Goal: Task Accomplishment & Management: Use online tool/utility

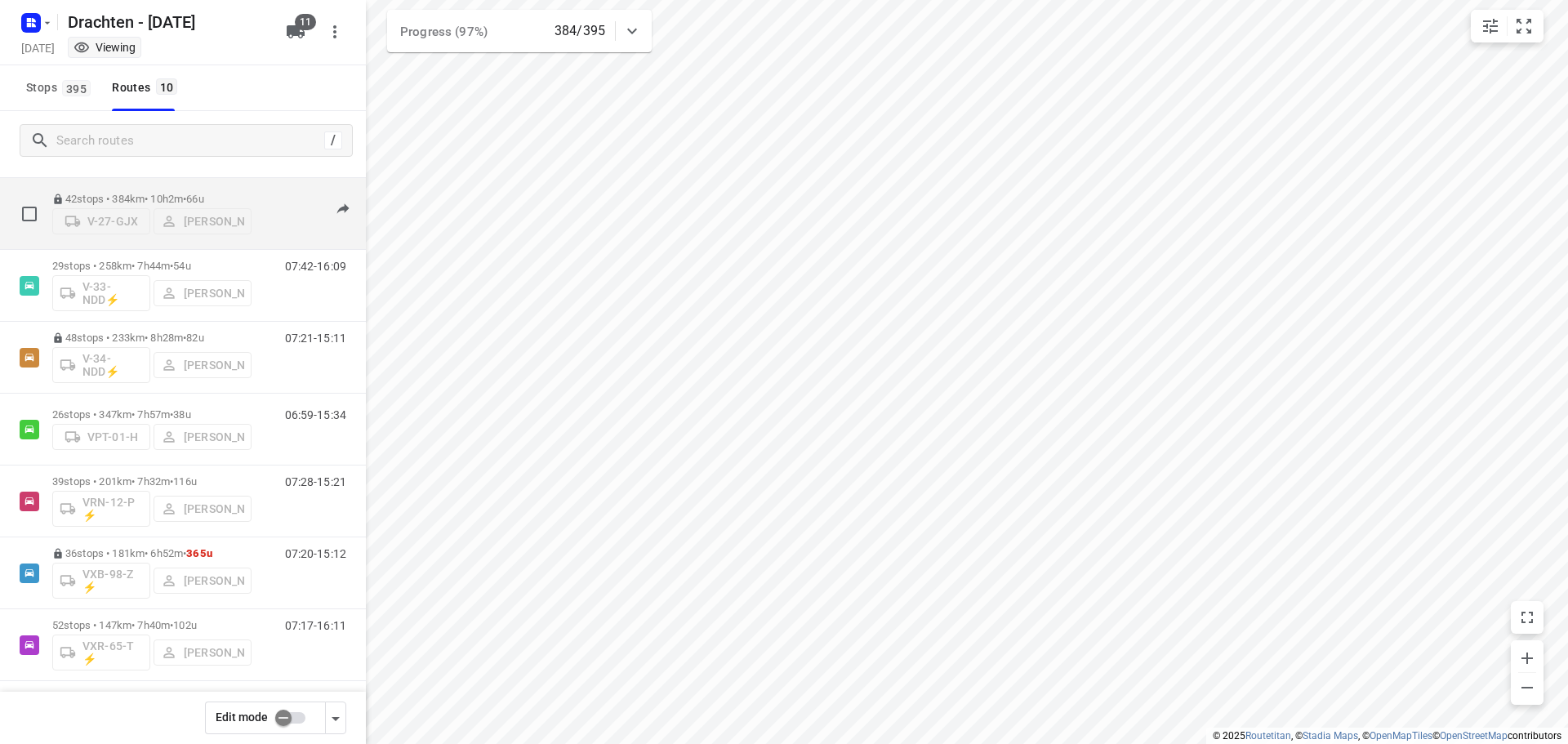
scroll to position [245, 0]
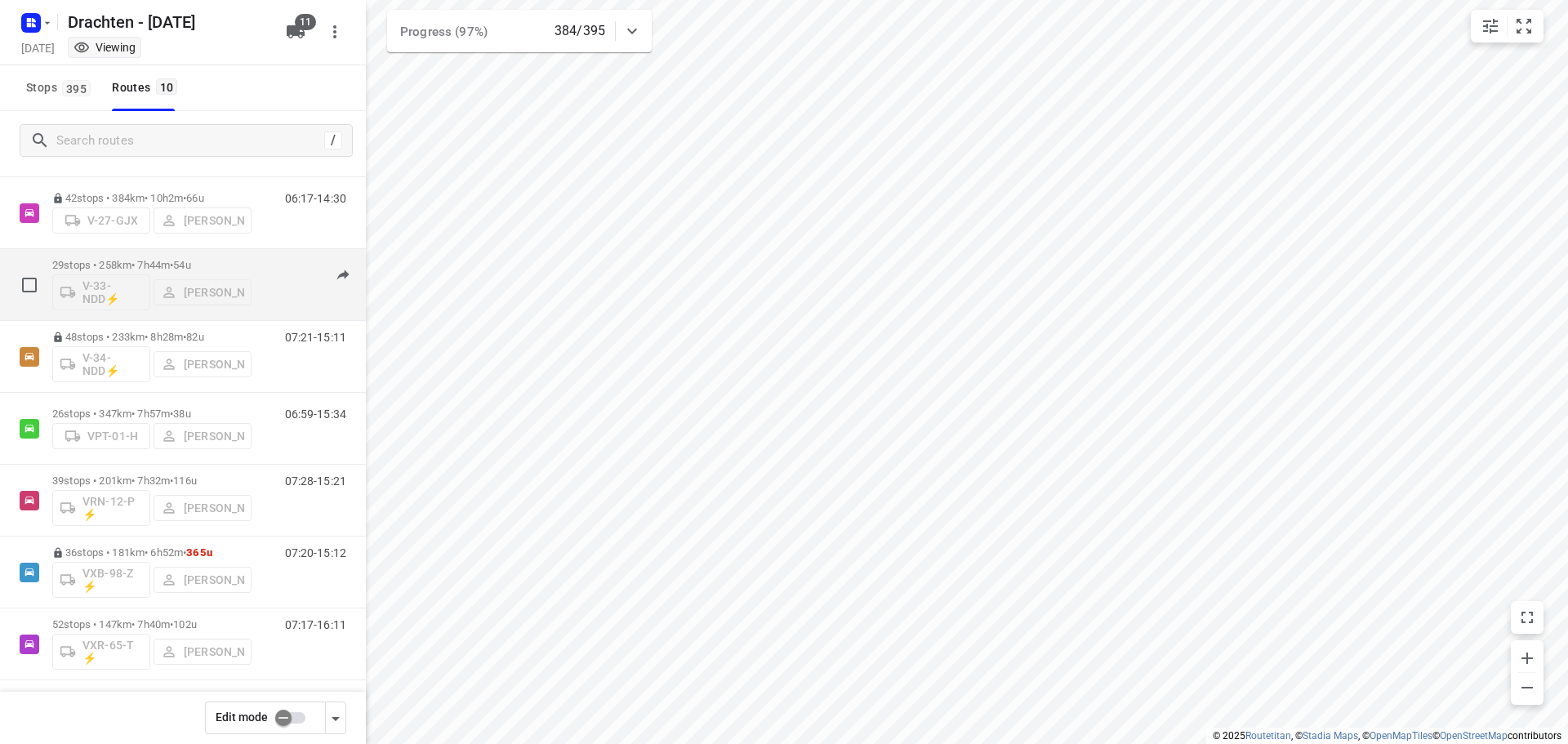
click at [105, 255] on div "29 stops • 258km • 7h44m • 54u V-33-NDD⚡ Steijn Groothof" at bounding box center [152, 284] width 199 height 67
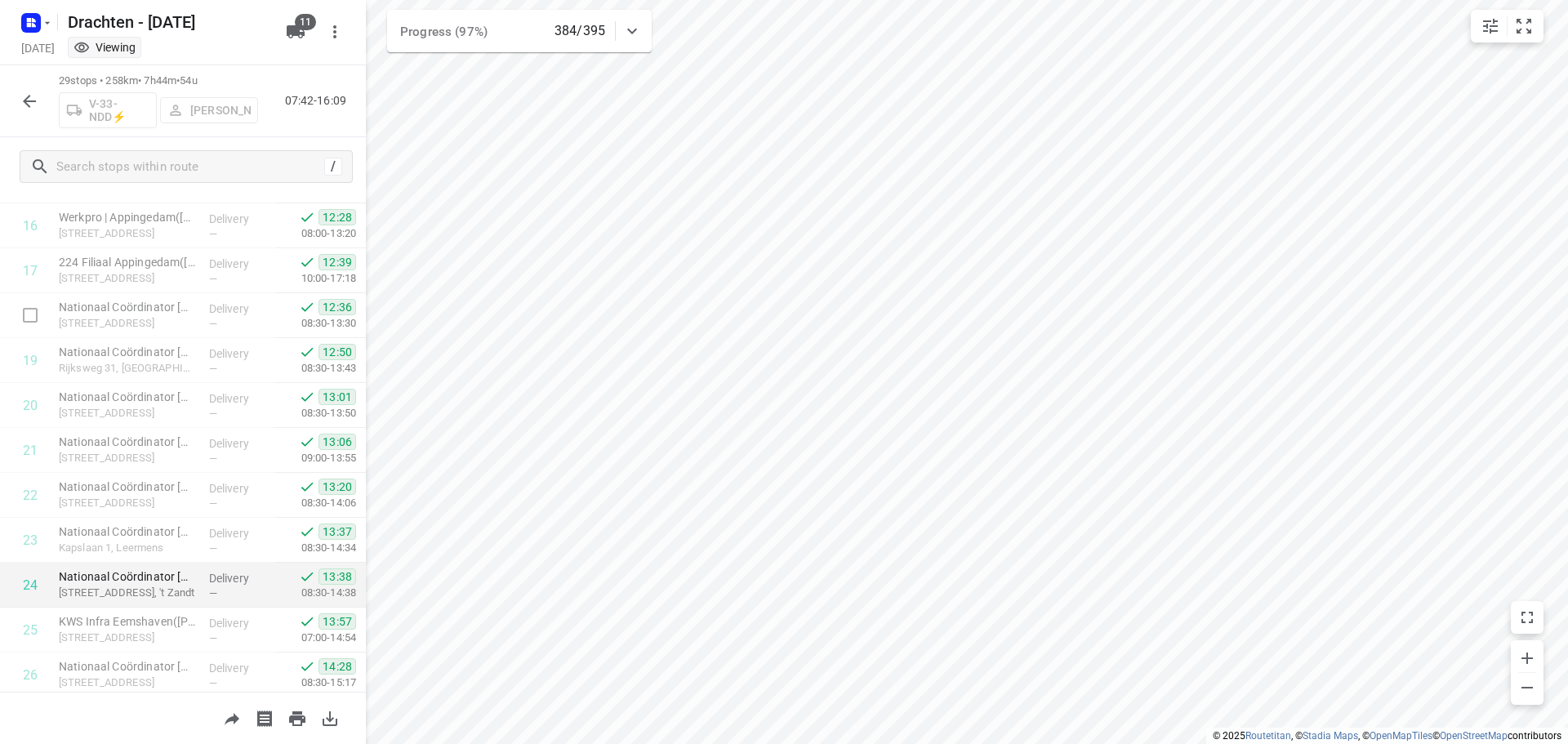
scroll to position [934, 0]
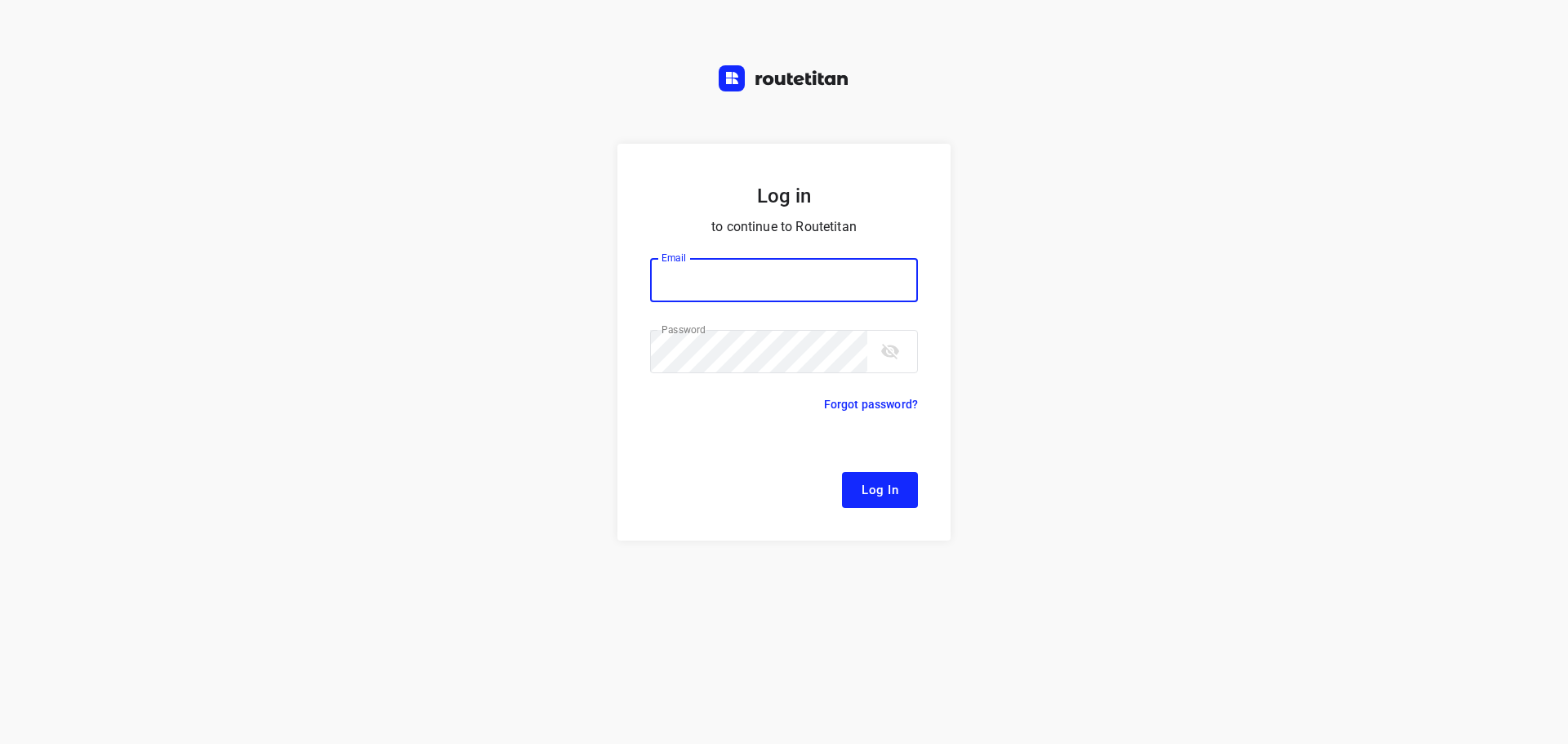
type input "[EMAIL_ADDRESS][DOMAIN_NAME]"
click at [866, 479] on span "Log In" at bounding box center [880, 490] width 37 height 22
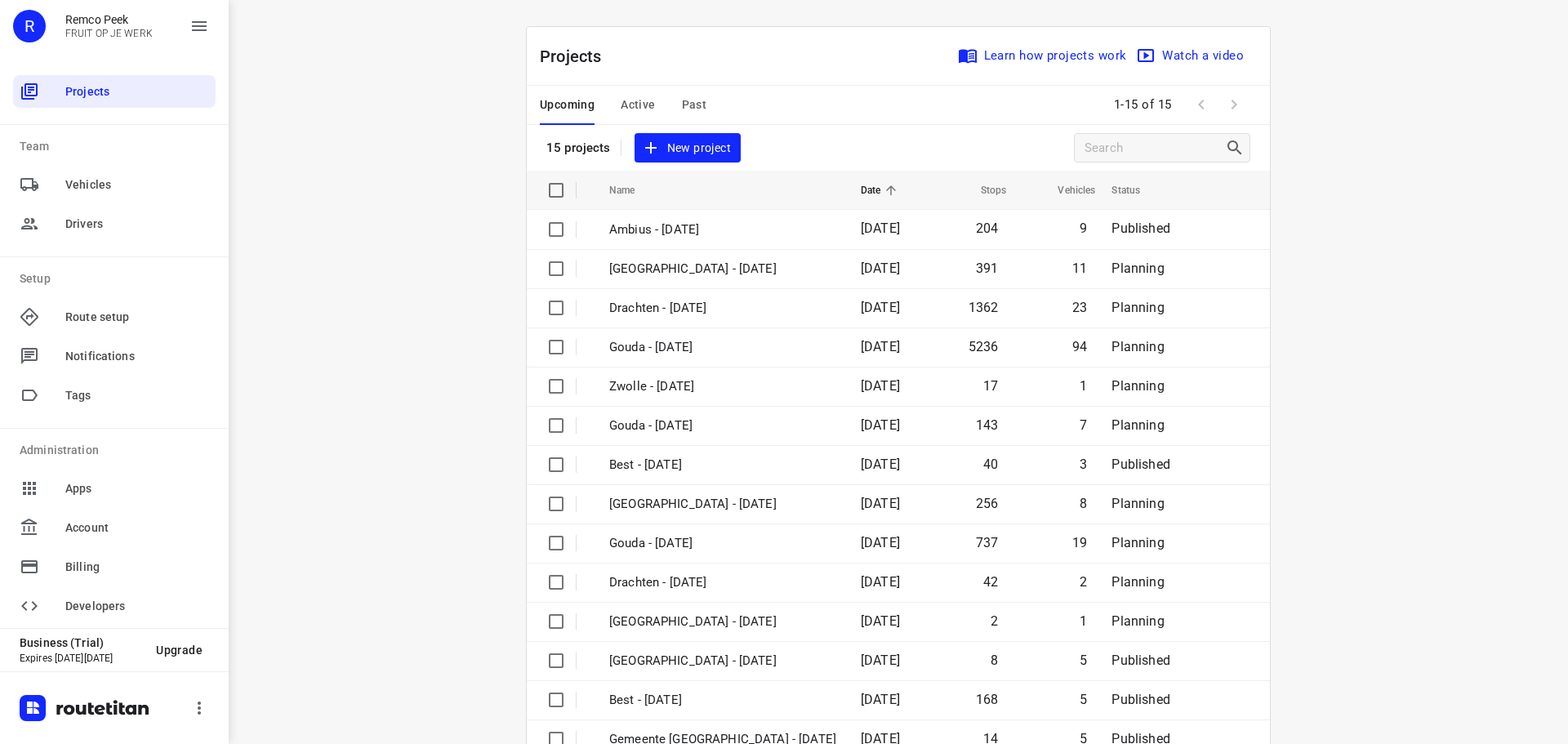
click at [652, 101] on div "Upcoming Active Past" at bounding box center [636, 105] width 192 height 40
click at [637, 102] on span "Active" at bounding box center [638, 104] width 34 height 21
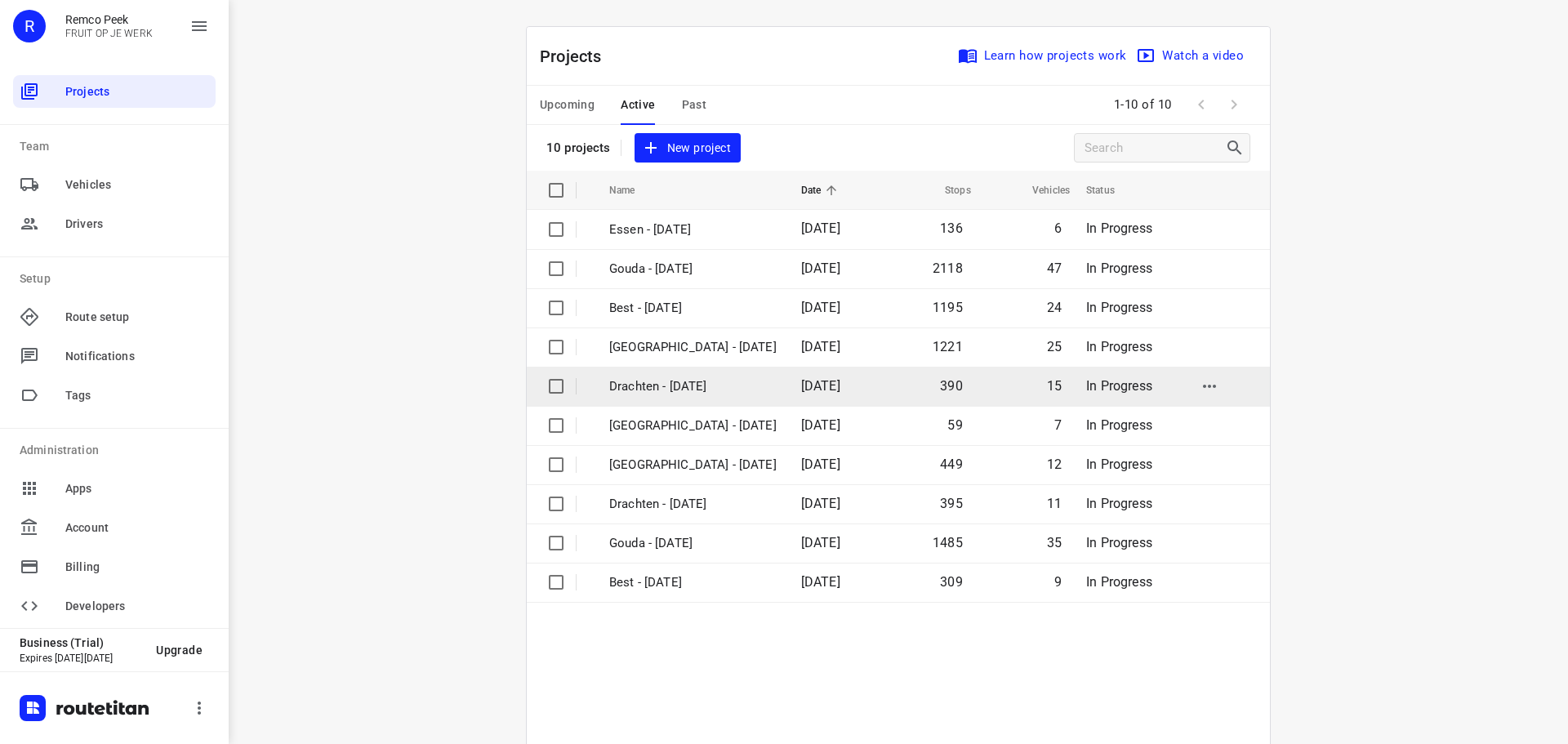
click at [694, 383] on p "Drachten - [DATE]" at bounding box center [693, 386] width 167 height 19
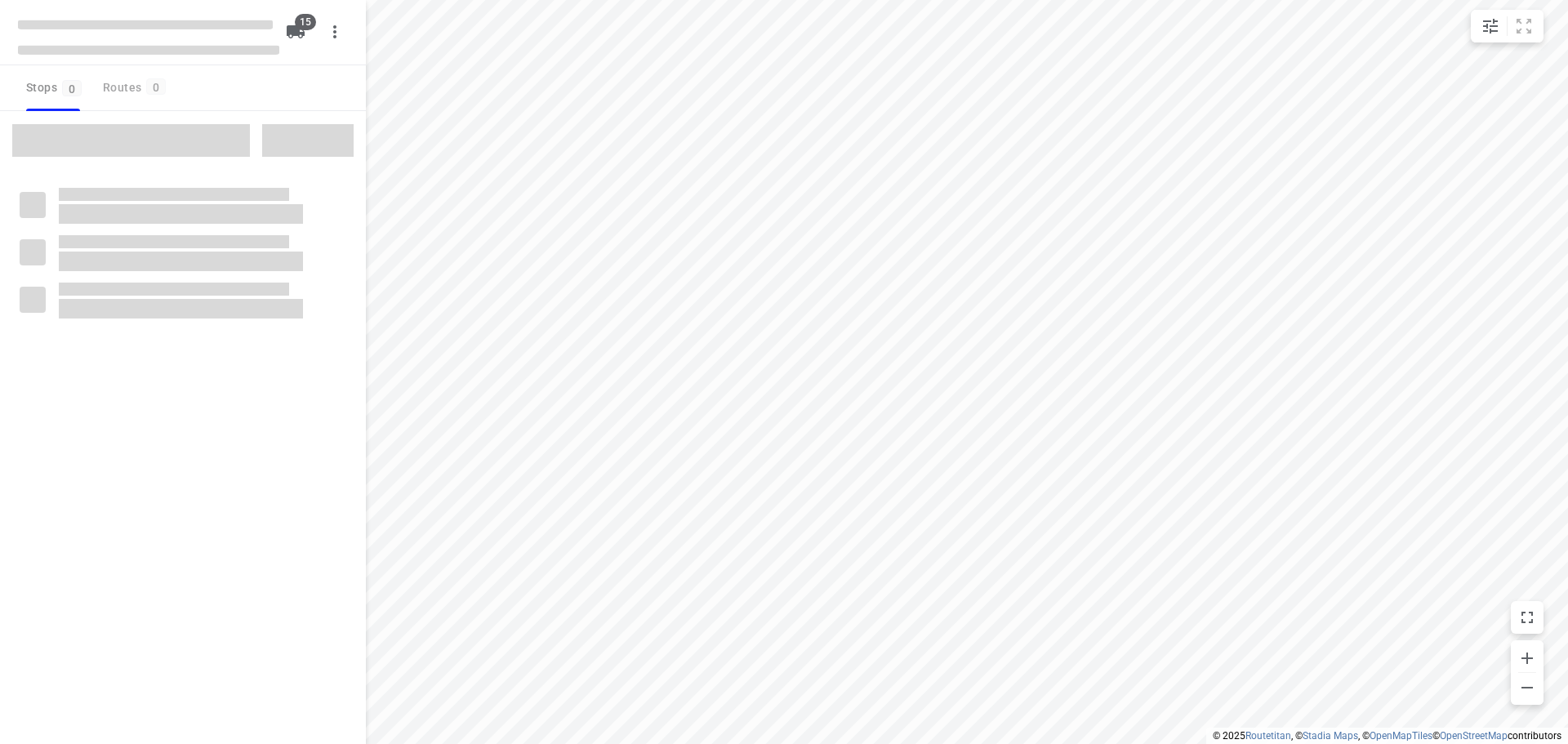
checkbox input "true"
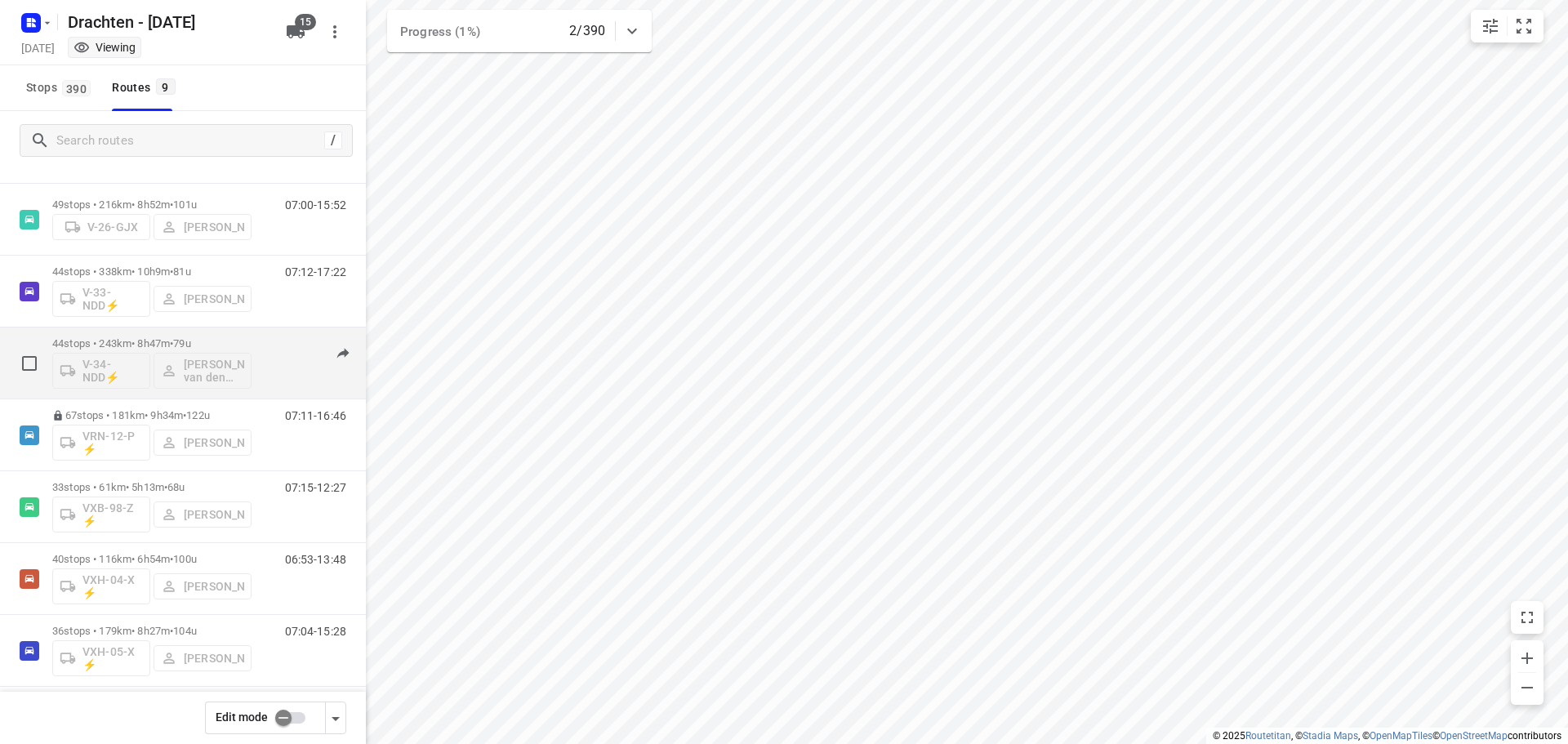
scroll to position [178, 0]
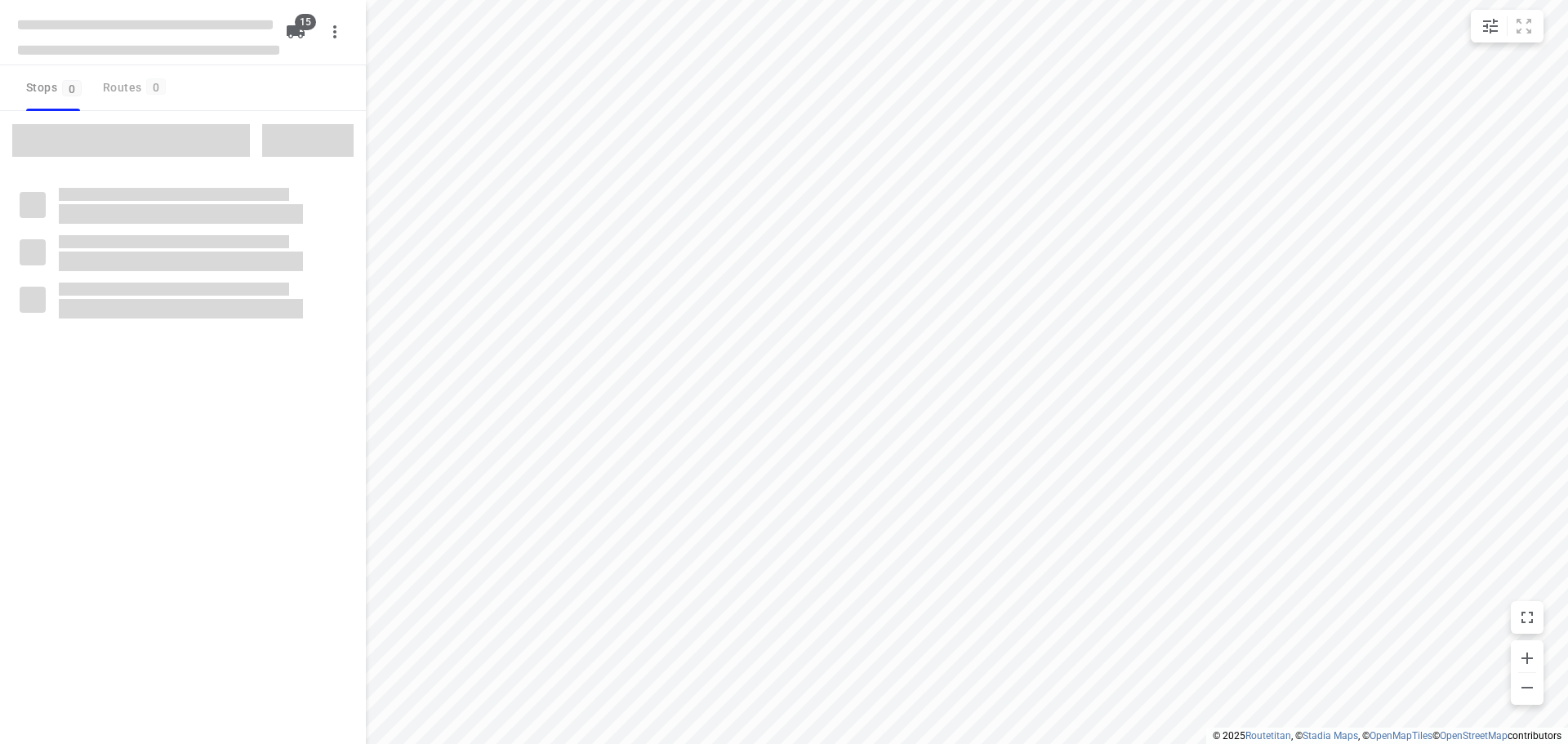
checkbox input "true"
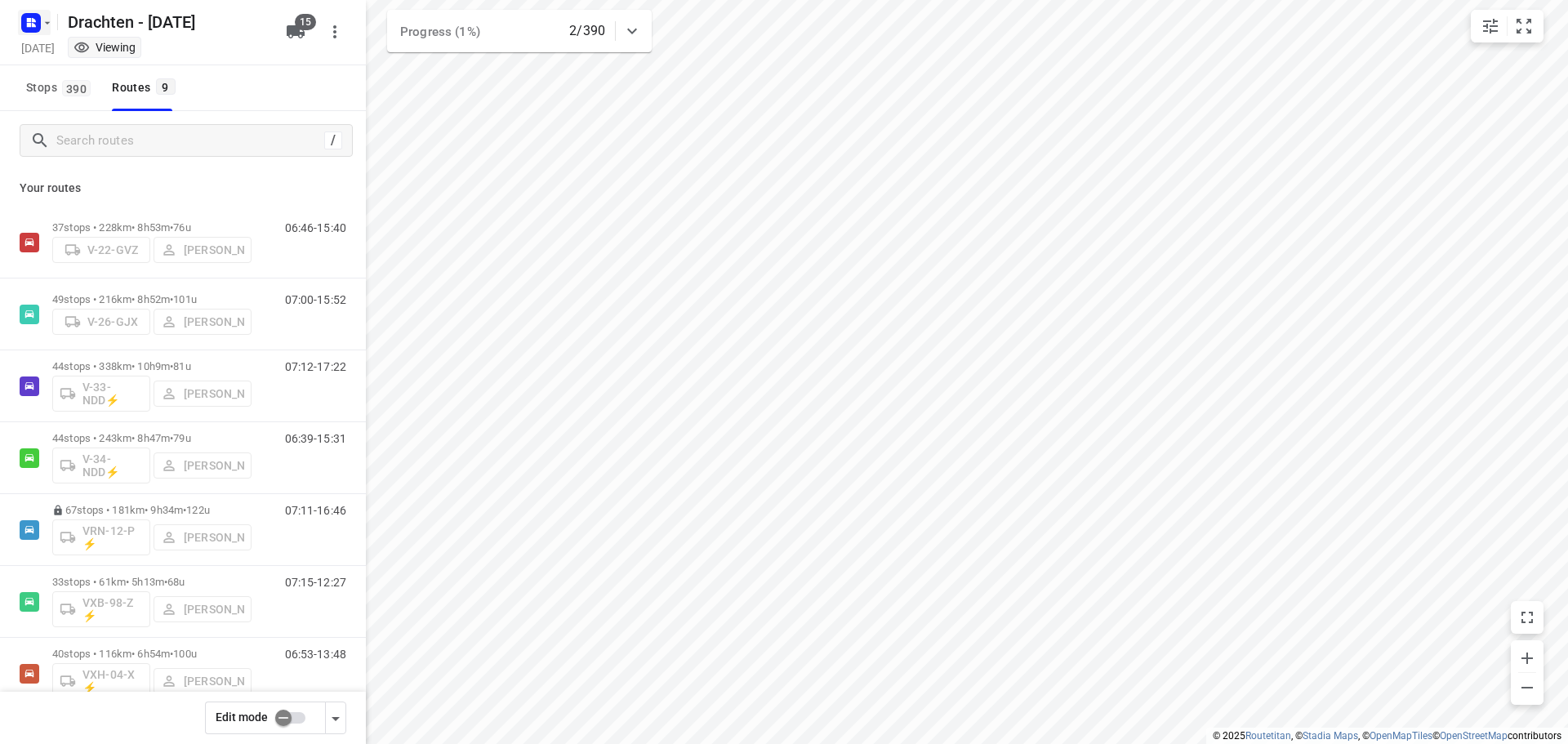
click at [39, 28] on rect "button" at bounding box center [31, 23] width 20 height 20
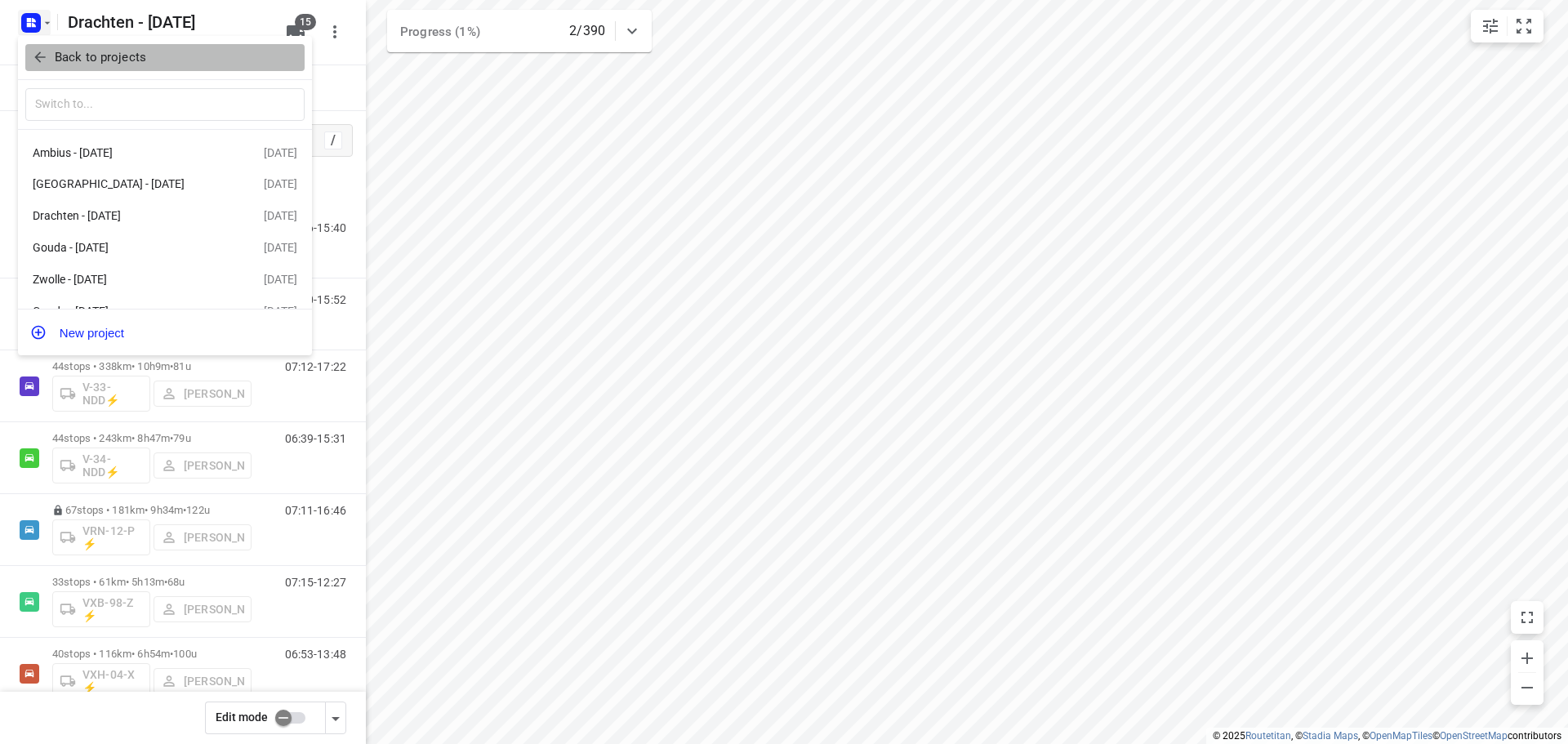
click at [45, 56] on icon "button" at bounding box center [40, 58] width 16 height 16
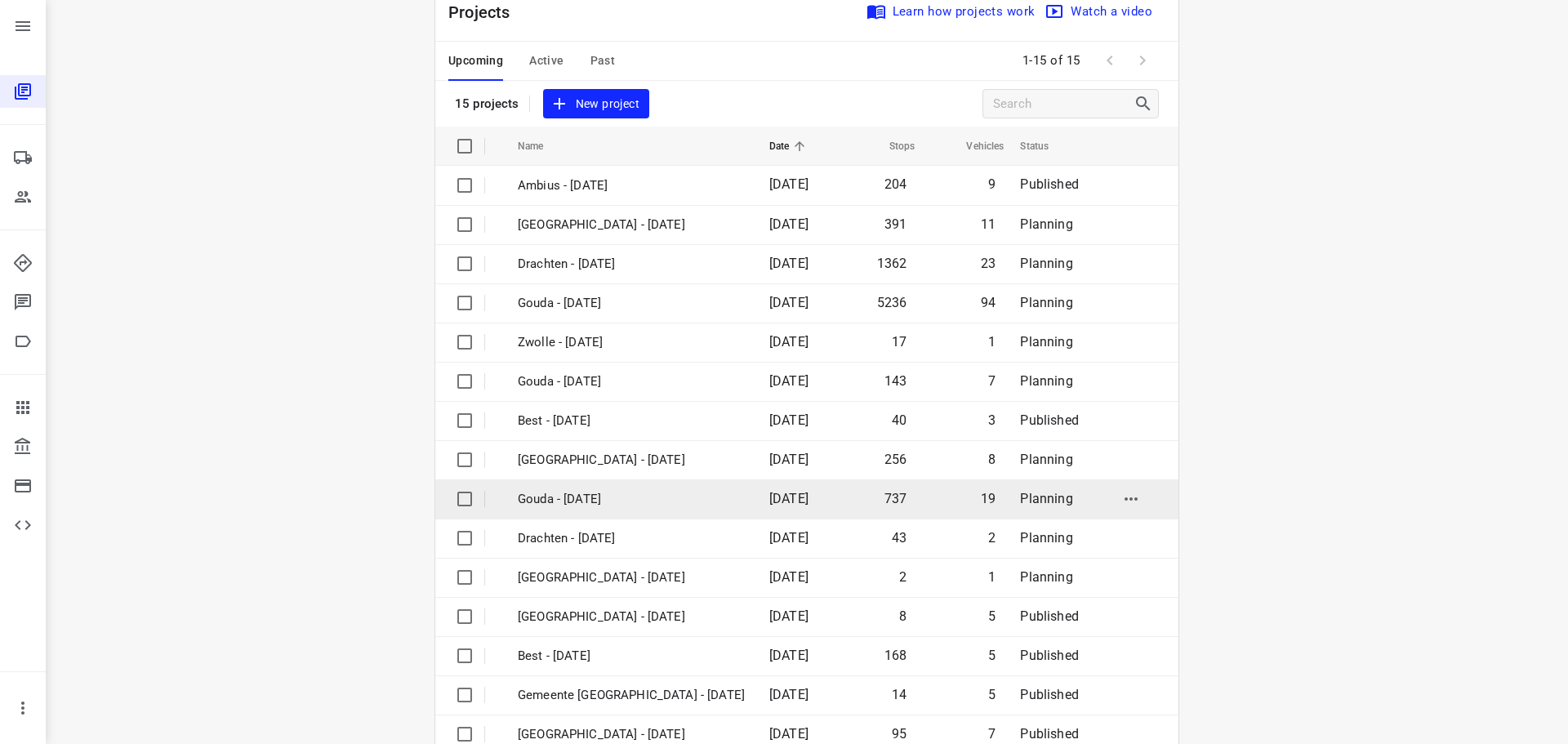
scroll to position [82, 0]
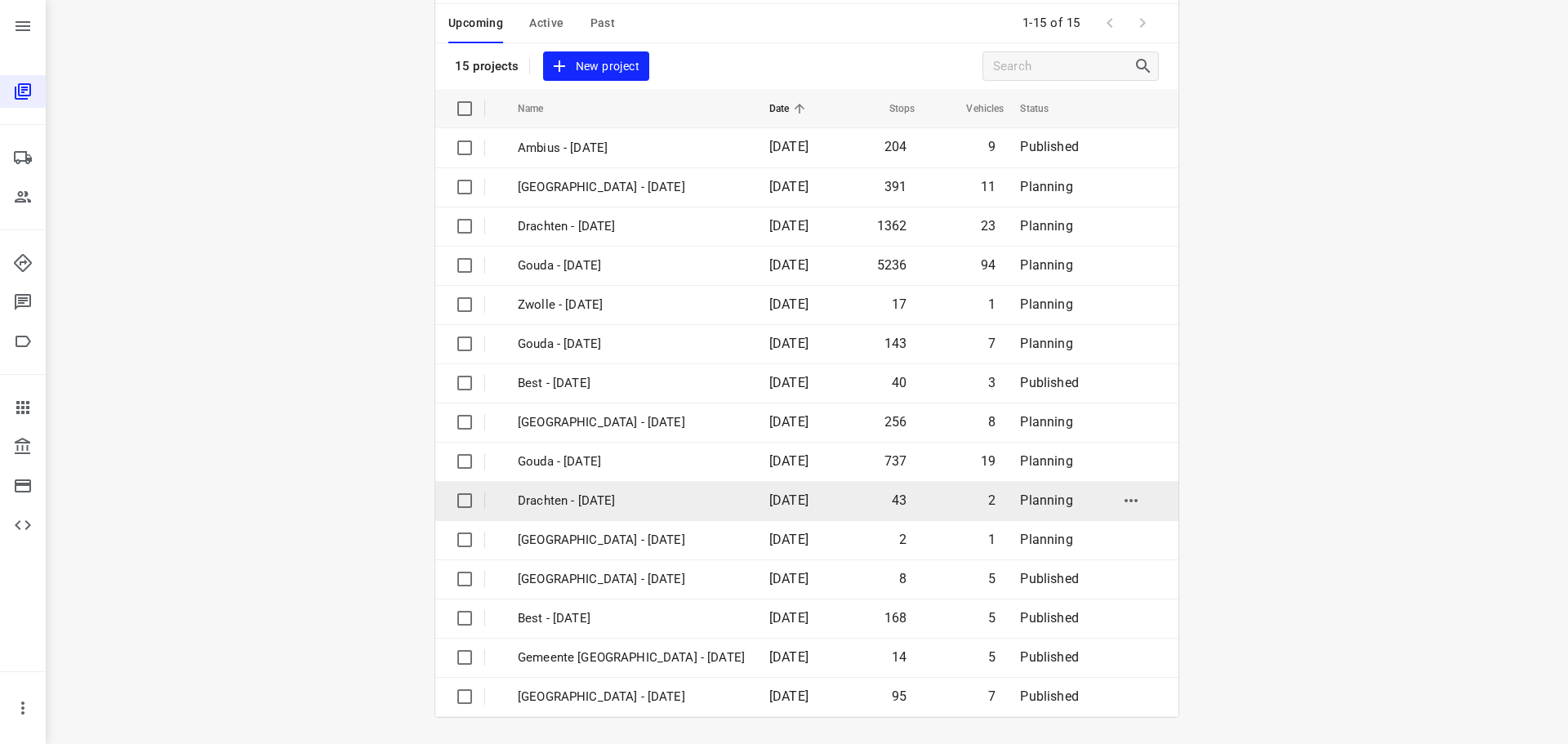
click at [567, 501] on p "Drachten - [DATE]" at bounding box center [631, 500] width 227 height 19
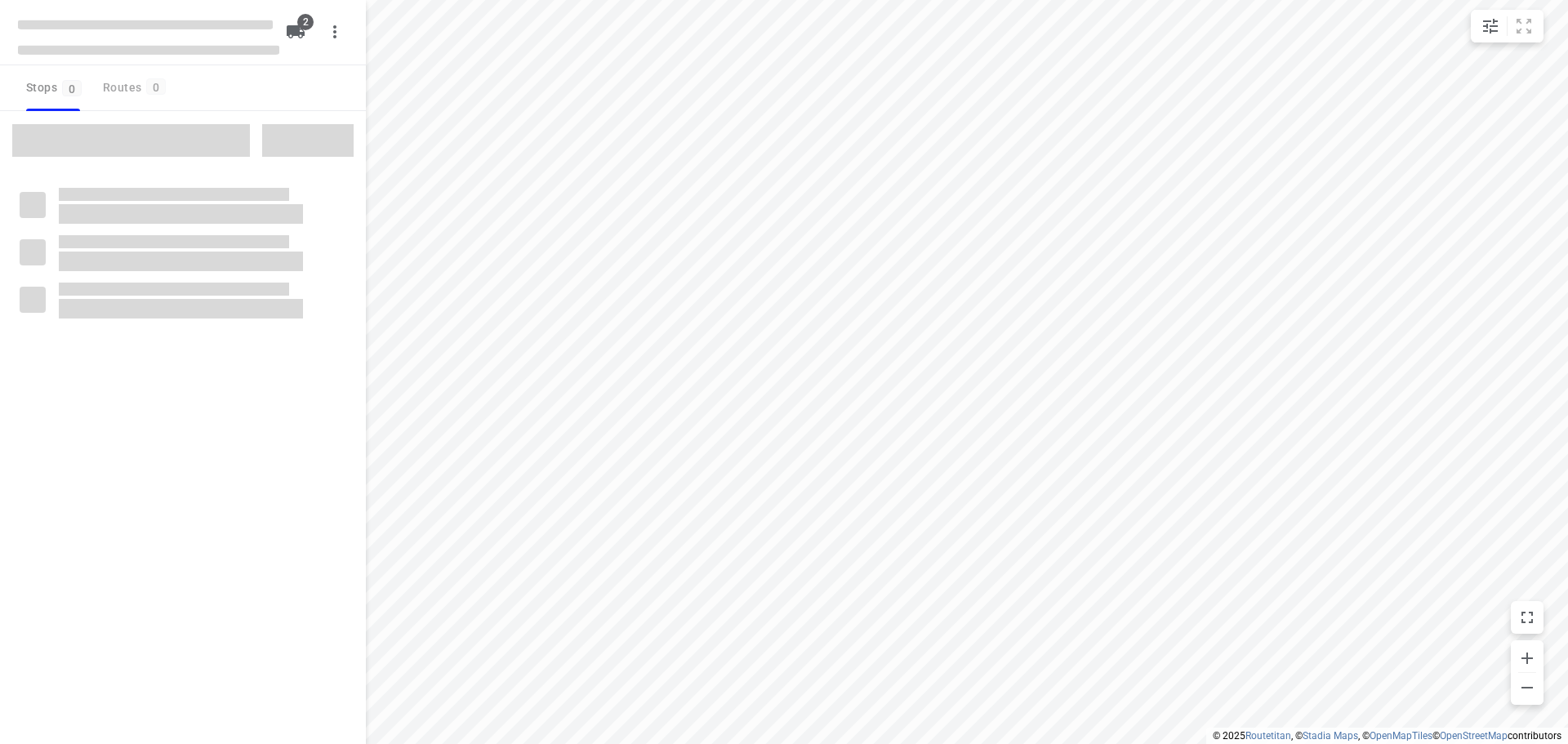
checkbox input "true"
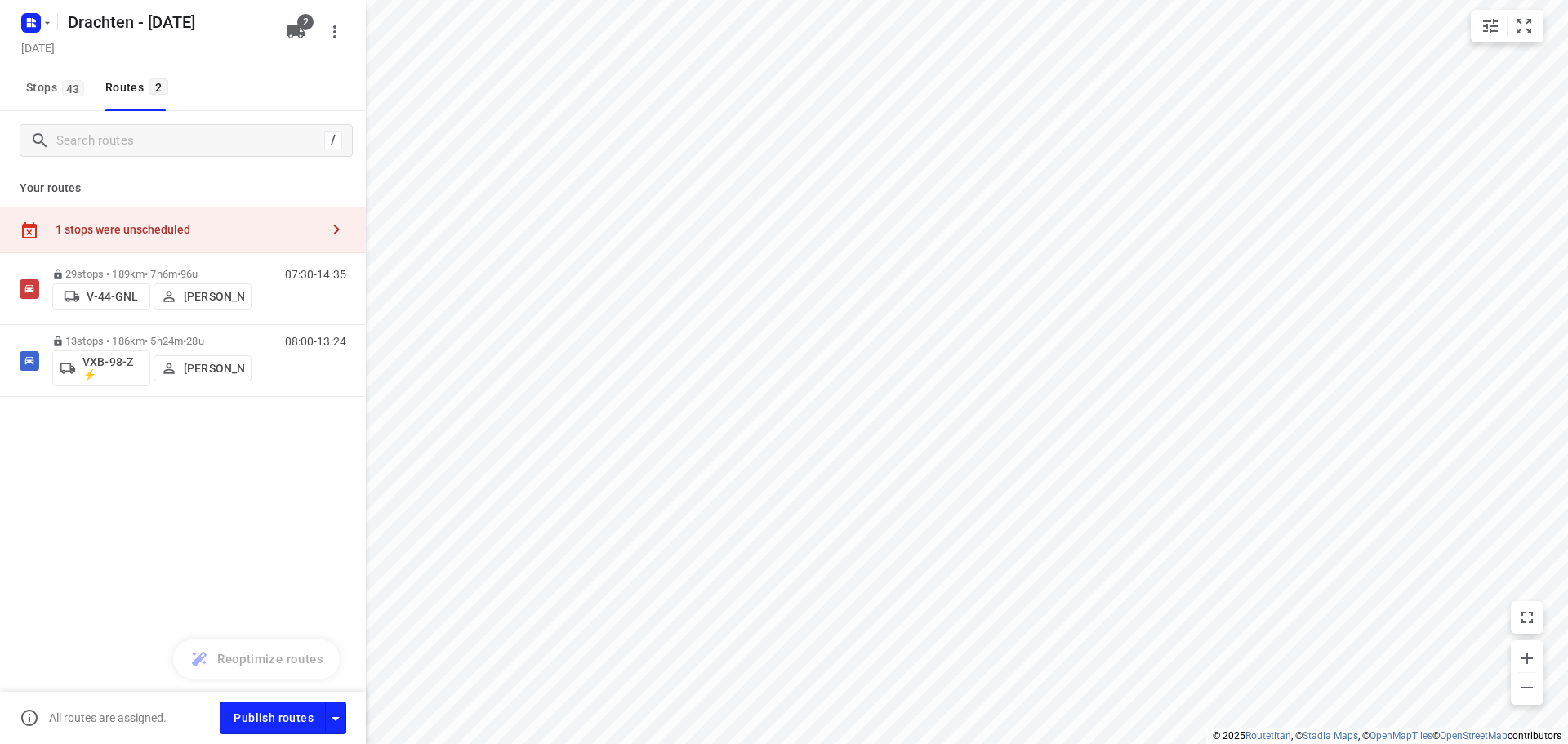
click at [270, 229] on div "1 stops were unscheduled" at bounding box center [188, 229] width 264 height 13
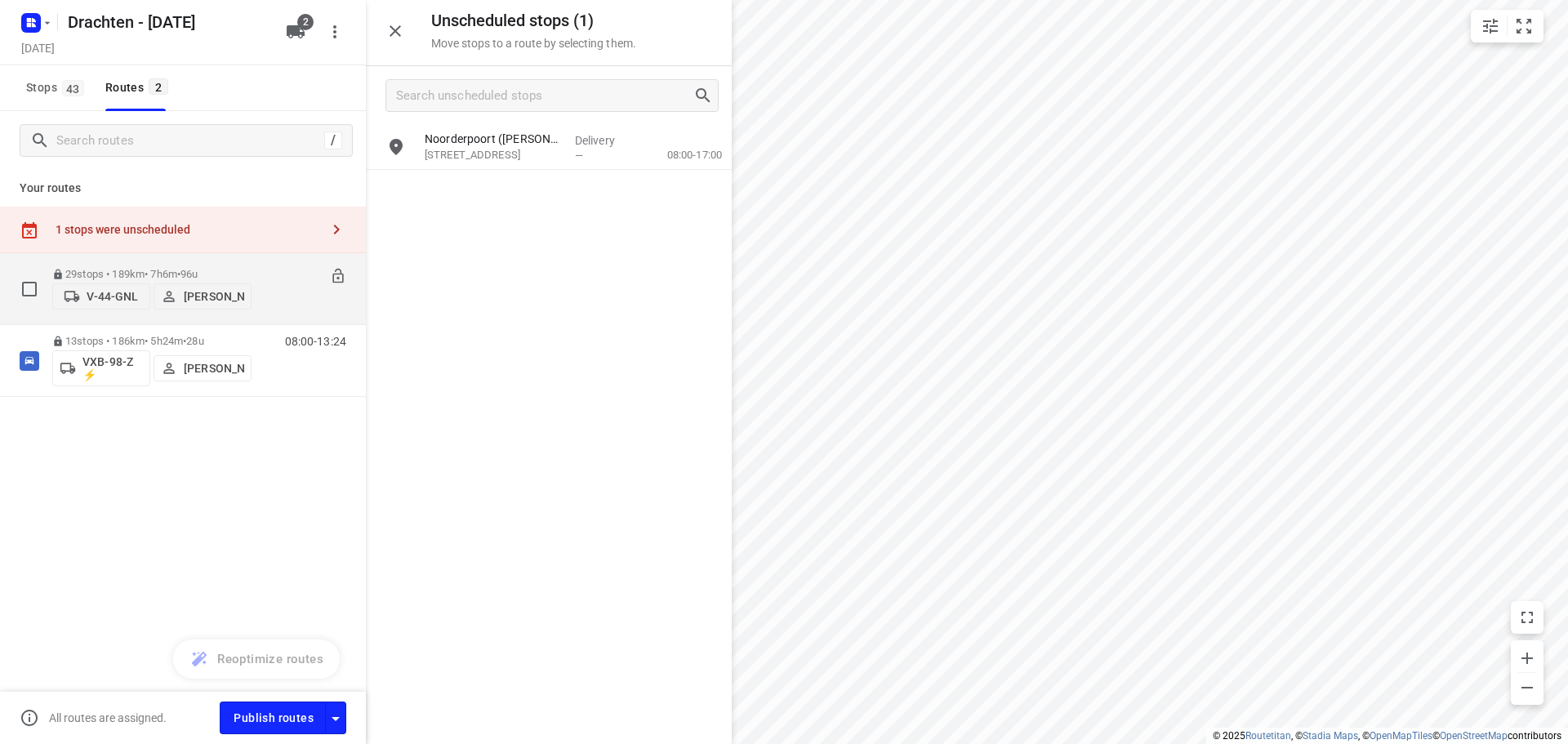
click at [345, 276] on icon at bounding box center [338, 276] width 16 height 16
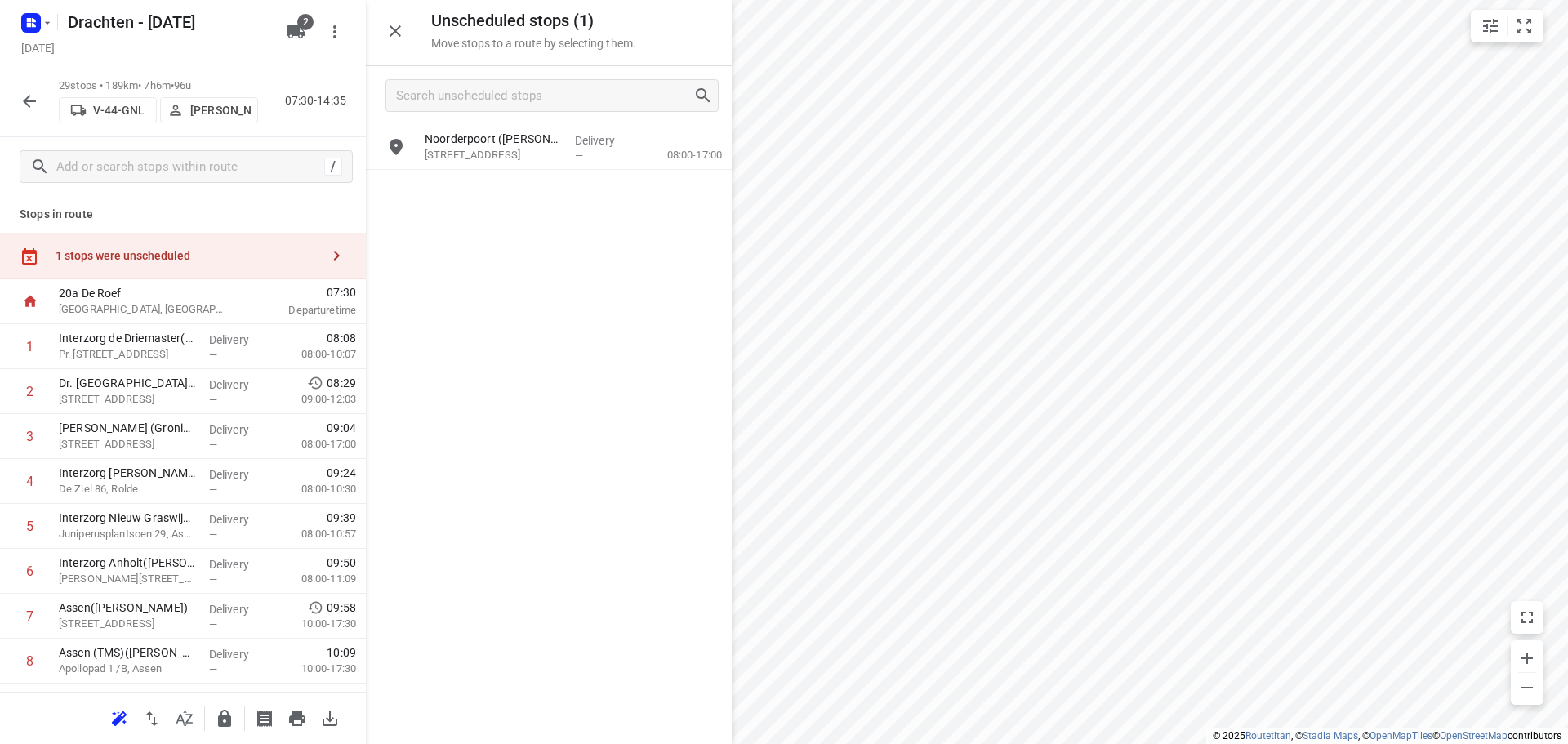
click at [290, 257] on div "1 stops were unscheduled" at bounding box center [188, 255] width 264 height 13
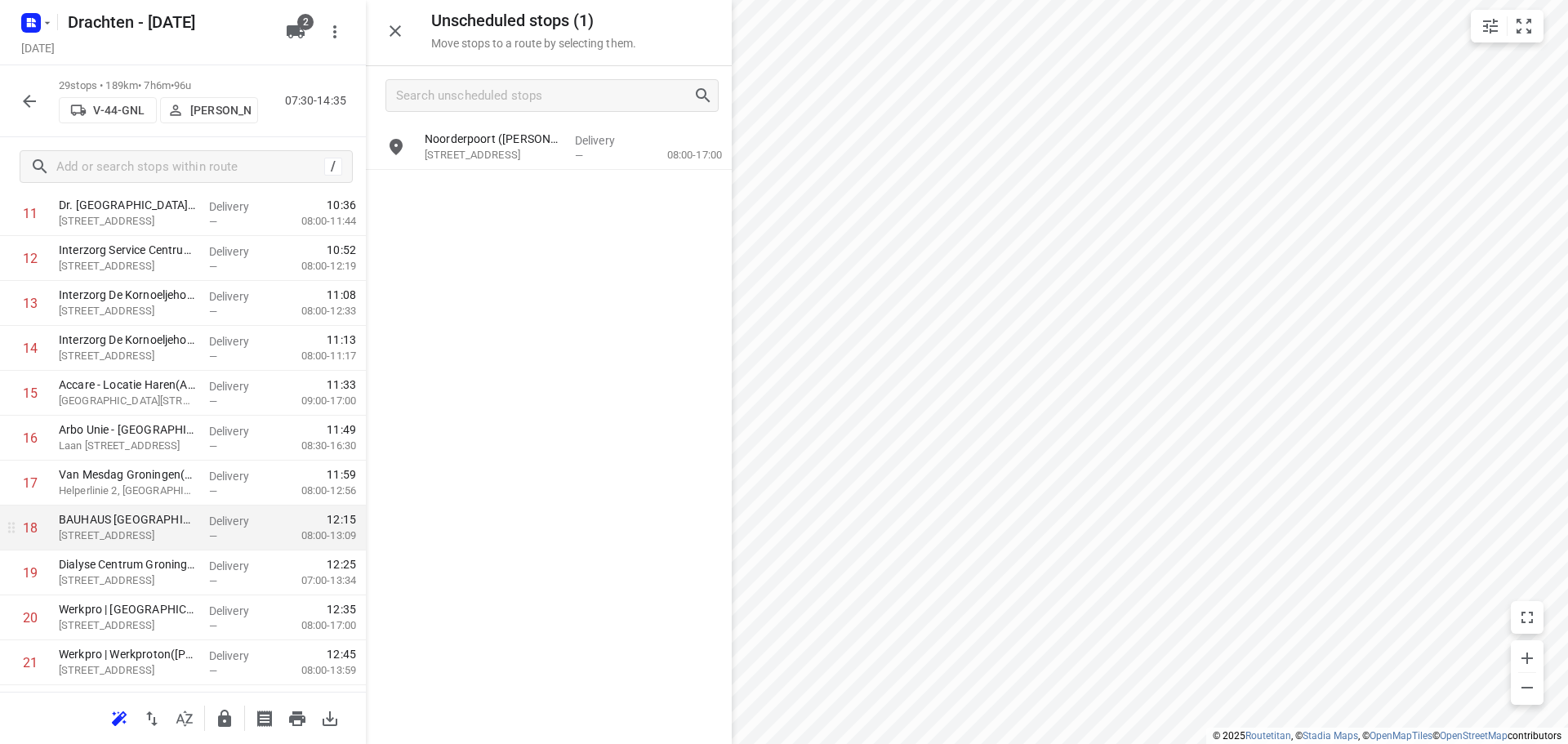
scroll to position [571, 0]
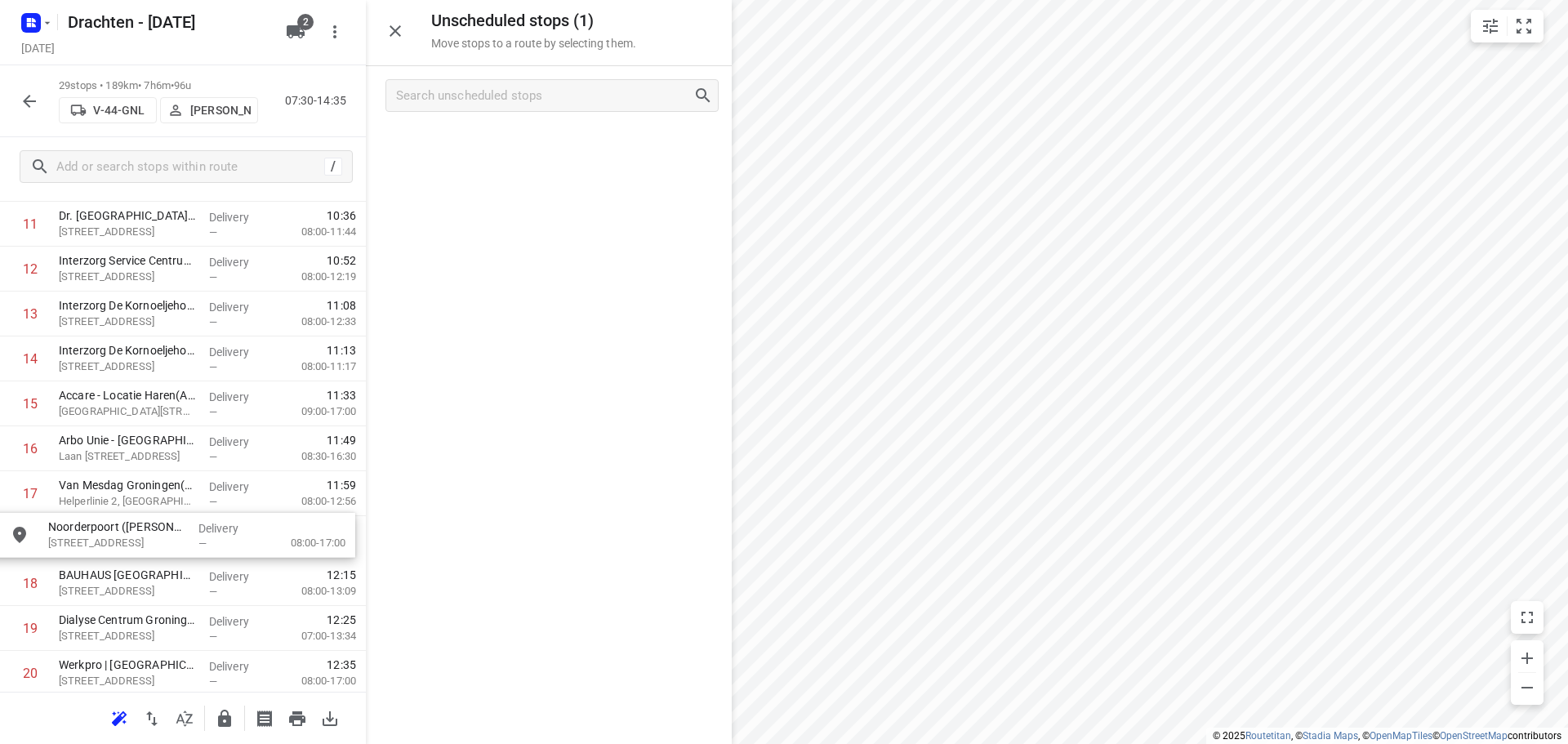
drag, startPoint x: 506, startPoint y: 156, endPoint x: 121, endPoint y: 550, distance: 550.9
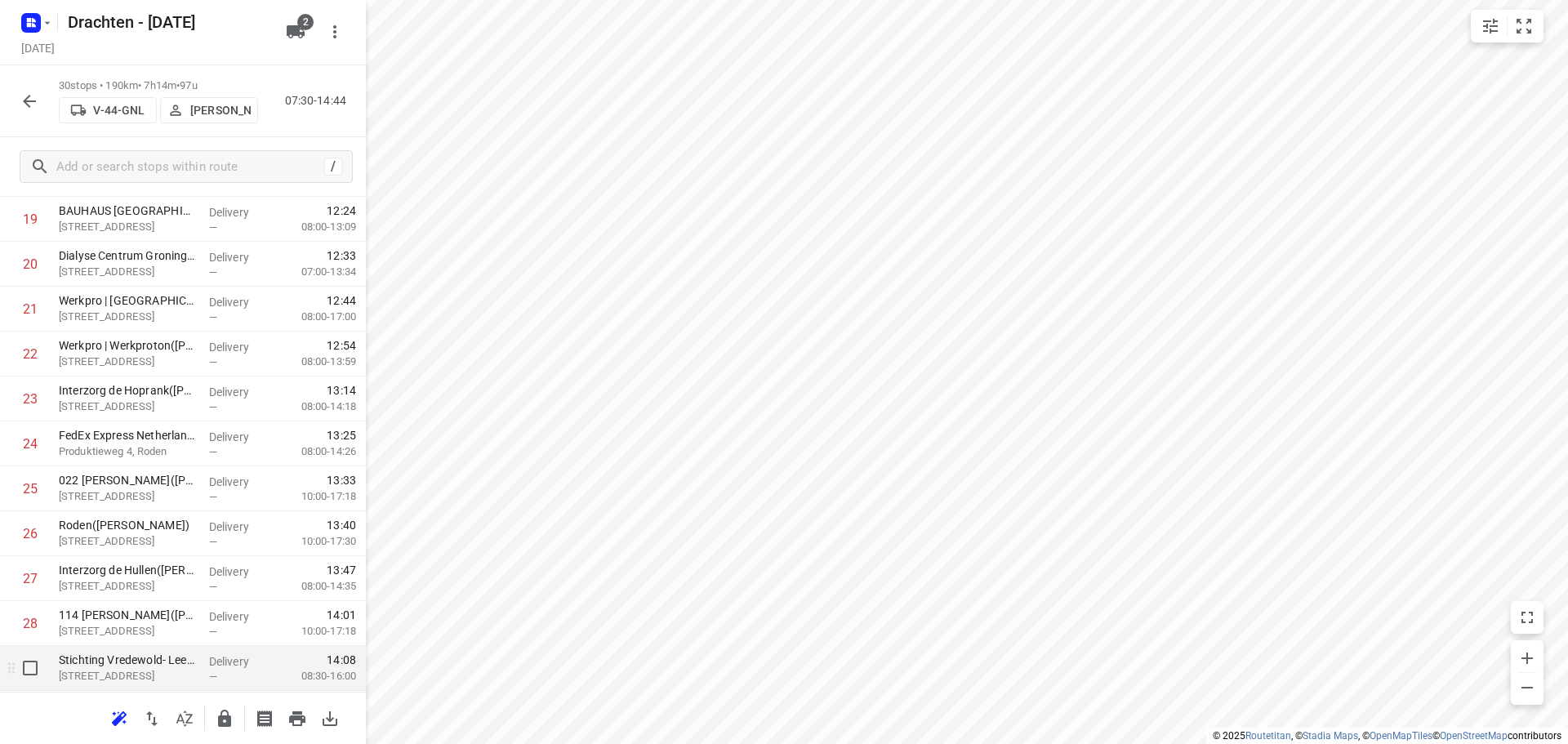
scroll to position [979, 0]
click at [229, 722] on icon "button" at bounding box center [225, 718] width 13 height 17
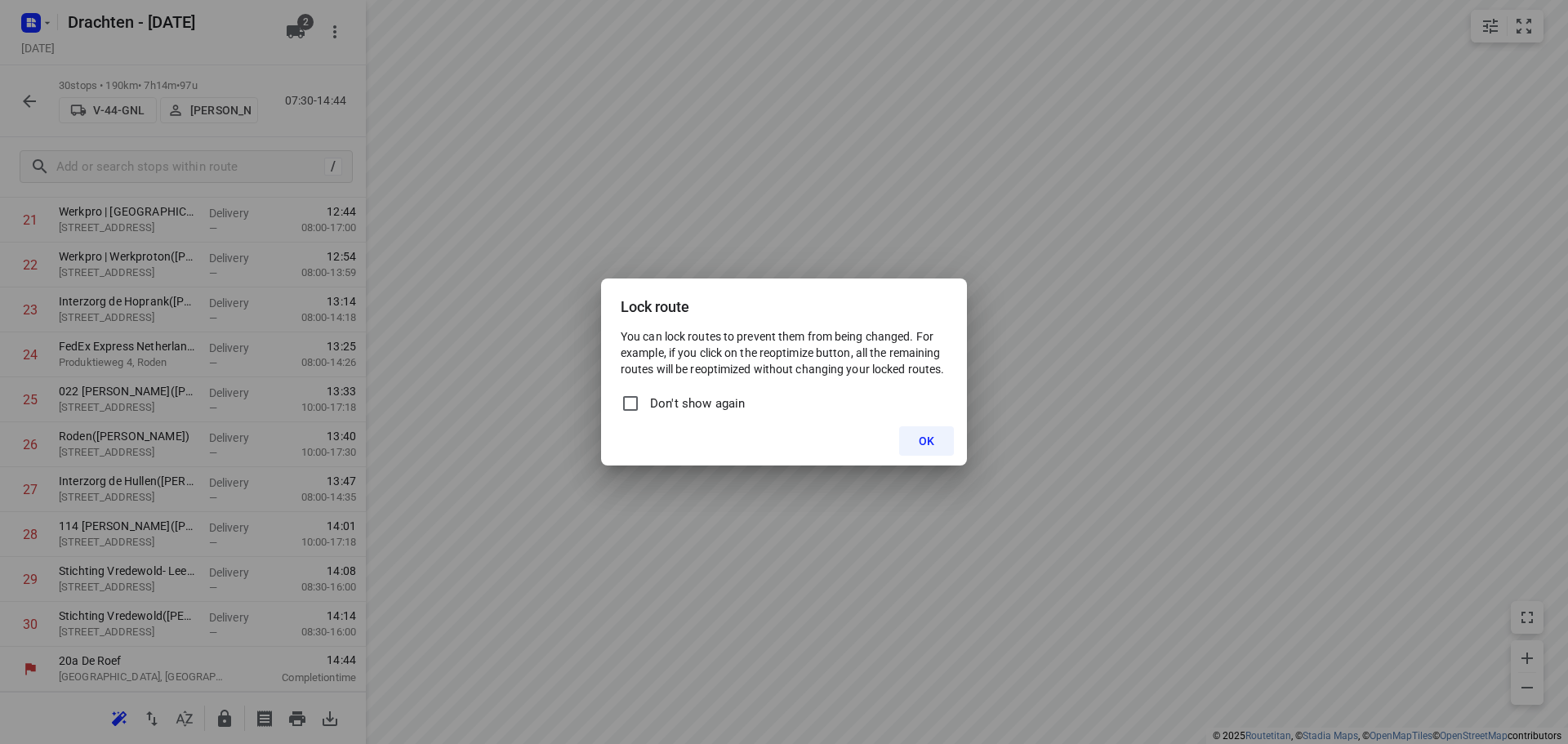
click at [918, 446] on span "OK" at bounding box center [926, 441] width 15 height 13
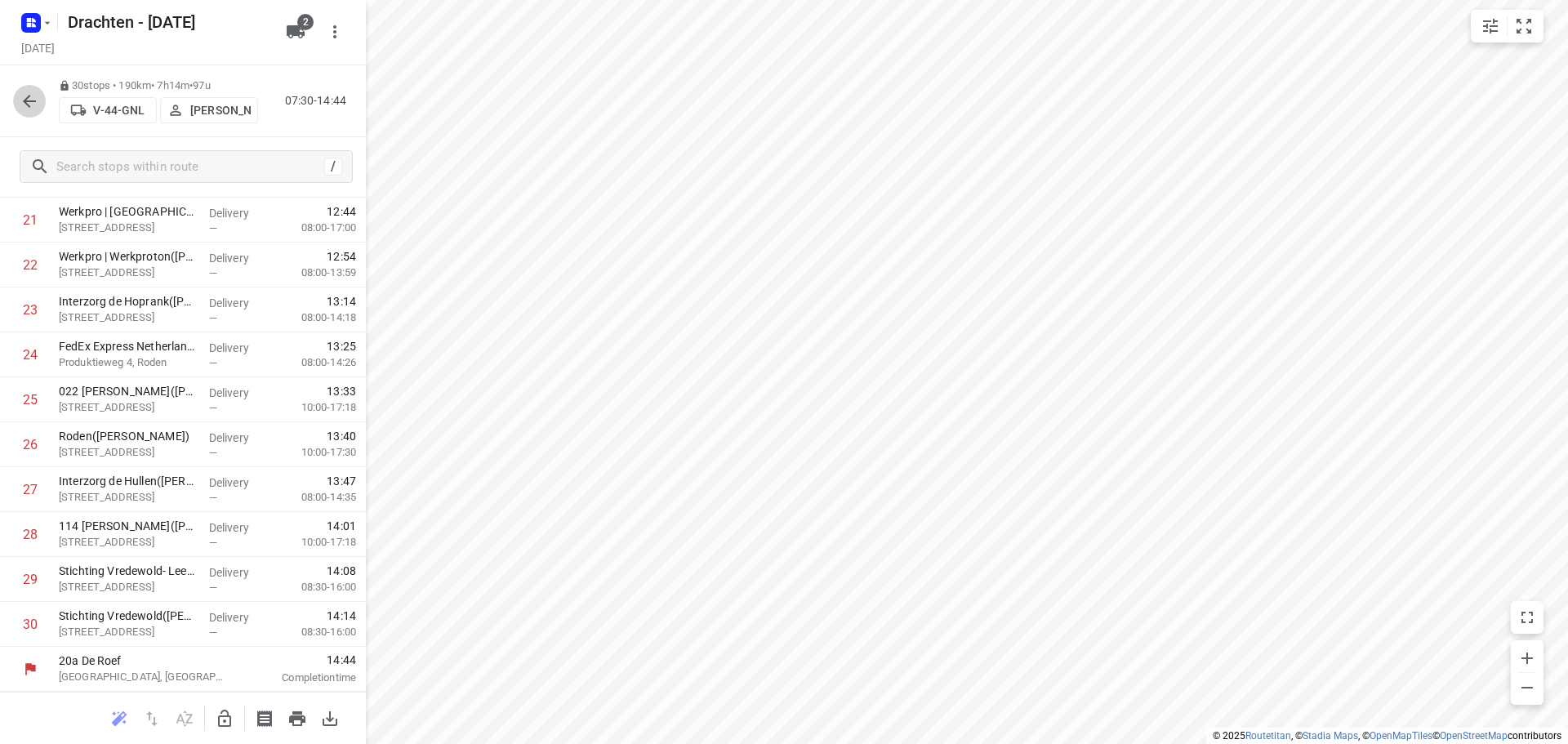
click at [29, 96] on icon "button" at bounding box center [29, 101] width 13 height 13
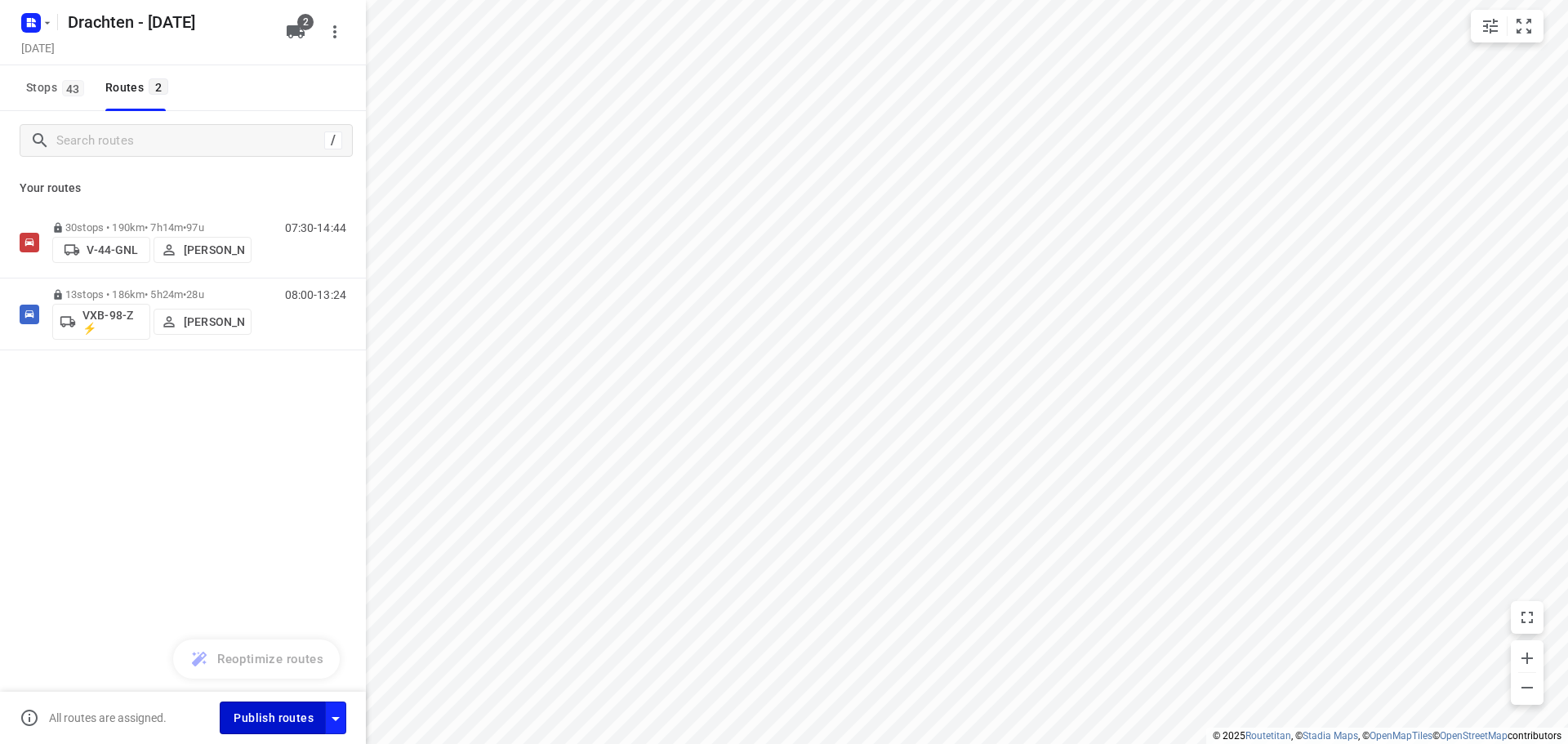
click at [278, 704] on button "Publish routes" at bounding box center [272, 717] width 106 height 31
